Goal: Information Seeking & Learning: Learn about a topic

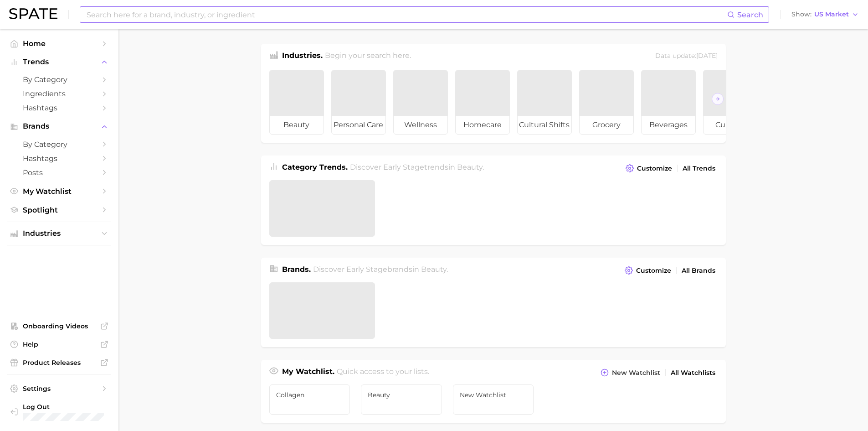
click at [179, 11] on input at bounding box center [406, 14] width 641 height 15
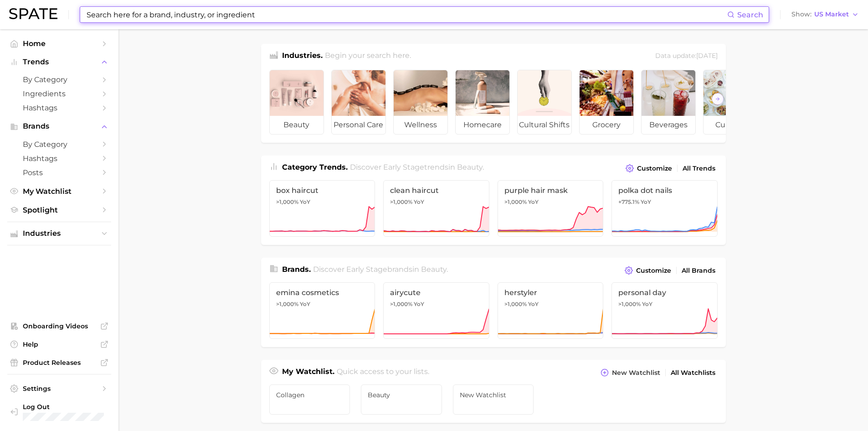
type input "v"
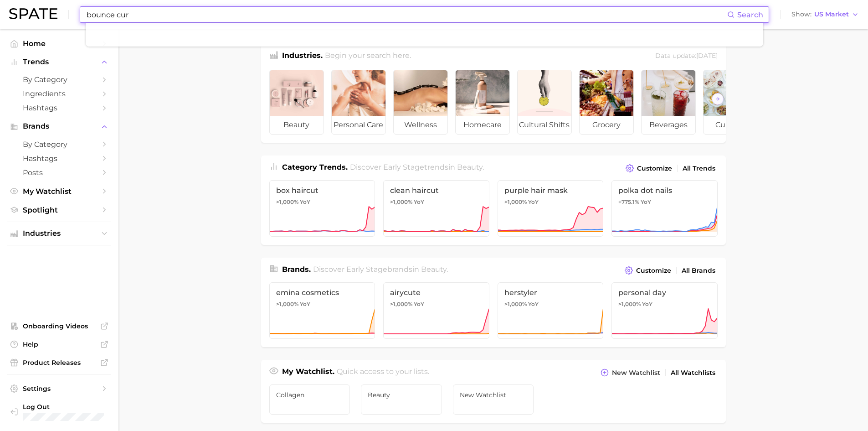
type input "bounce cur"
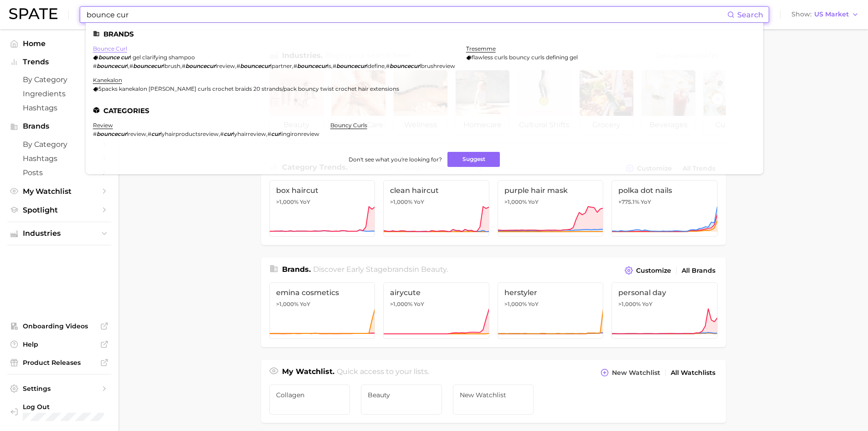
click at [107, 49] on link "bounce curl" at bounding box center [110, 48] width 34 height 7
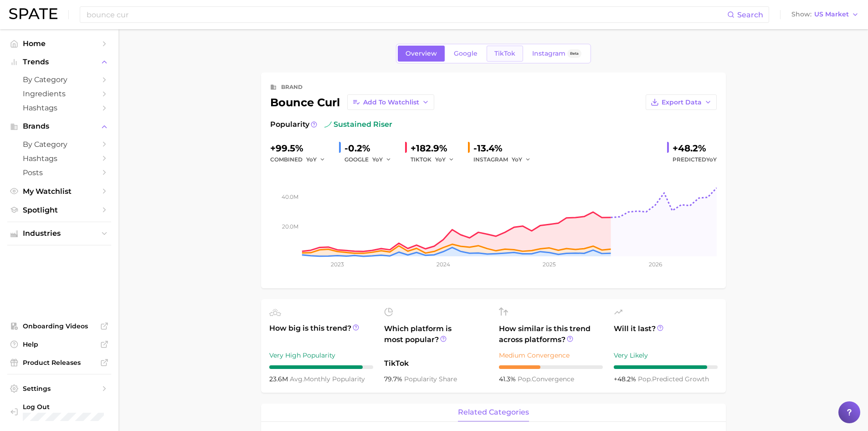
click at [514, 46] on link "TikTok" at bounding box center [505, 54] width 36 height 16
